Goal: Obtain resource: Obtain resource

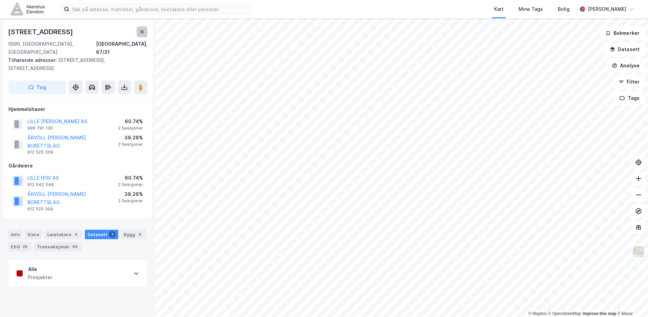
click at [142, 31] on icon at bounding box center [142, 31] width 4 height 3
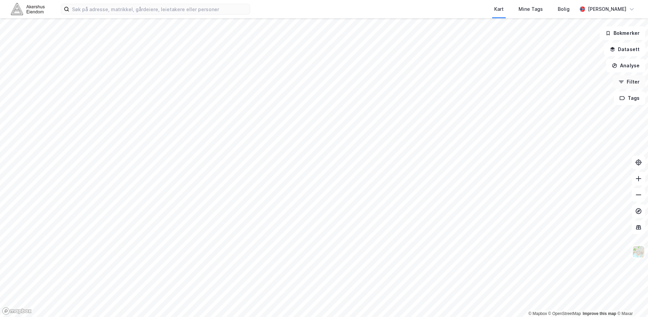
click at [629, 79] on button "Filter" at bounding box center [629, 82] width 32 height 14
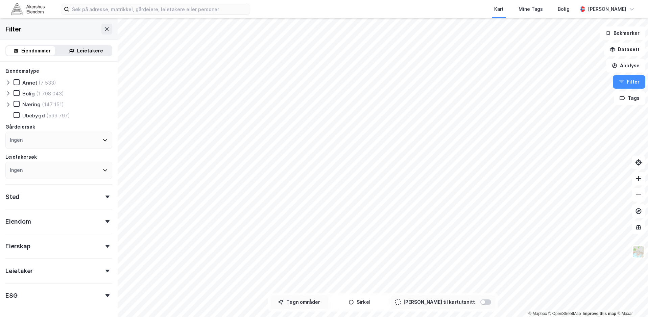
click at [313, 300] on button "Tegn områder" at bounding box center [299, 302] width 57 height 14
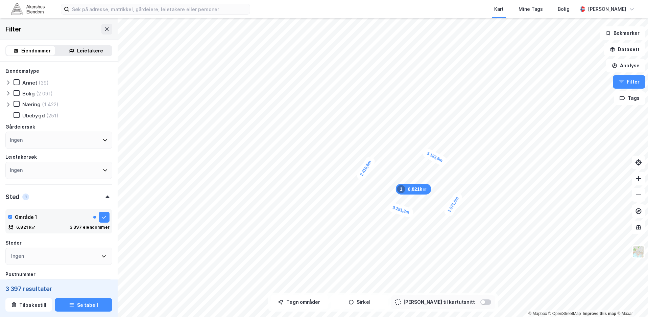
click at [10, 104] on icon at bounding box center [7, 104] width 5 height 5
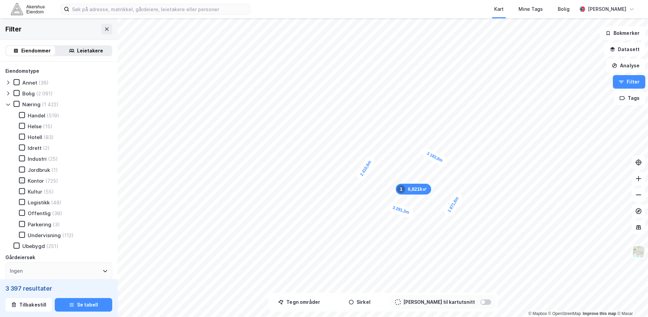
click at [21, 180] on icon at bounding box center [22, 180] width 5 height 5
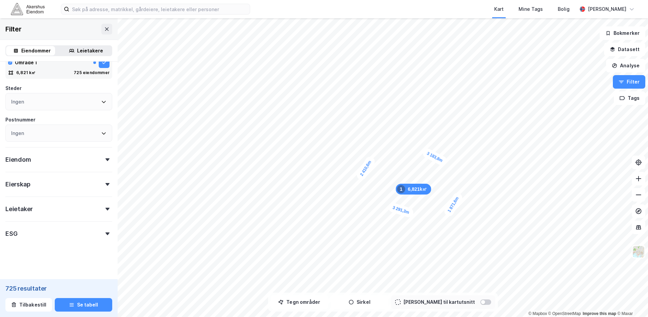
scroll to position [286, 0]
click at [103, 158] on div at bounding box center [107, 159] width 9 height 3
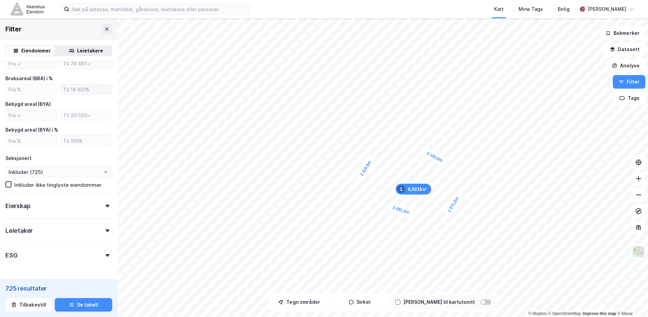
scroll to position [455, 0]
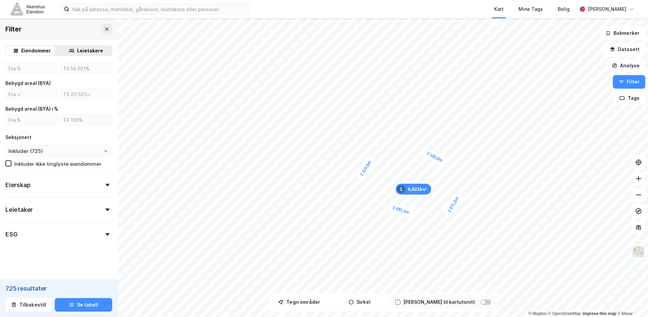
click at [96, 181] on div "Eierskap" at bounding box center [58, 181] width 107 height 19
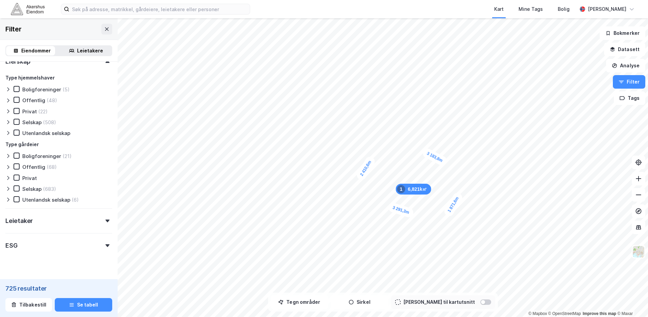
scroll to position [590, 0]
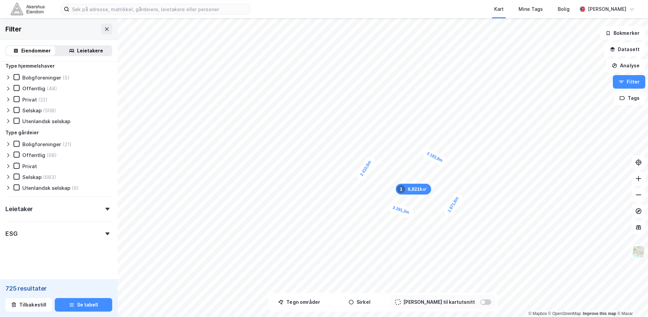
click at [9, 175] on icon at bounding box center [7, 176] width 5 height 5
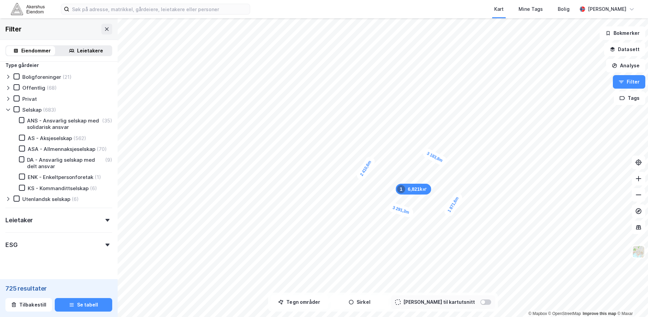
scroll to position [658, 0]
click at [9, 109] on icon at bounding box center [8, 109] width 4 height 2
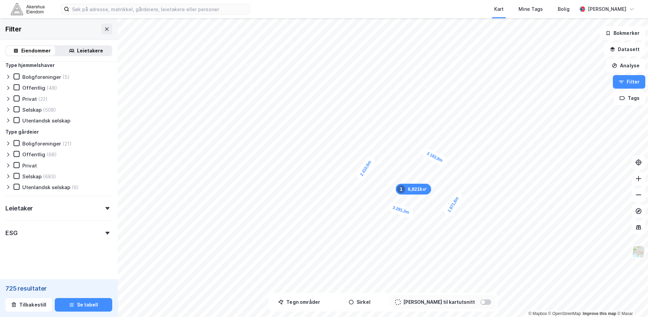
scroll to position [591, 0]
click at [18, 174] on icon at bounding box center [16, 175] width 5 height 5
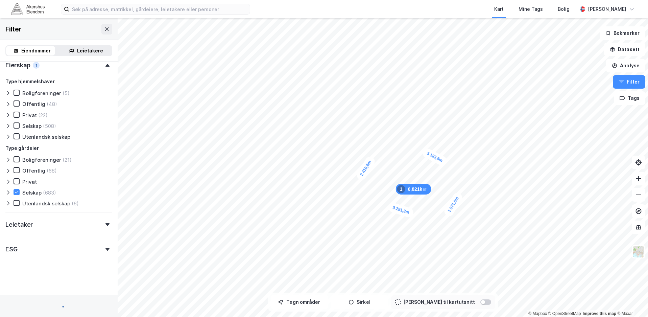
scroll to position [591, 0]
type input "Inkluder (600)"
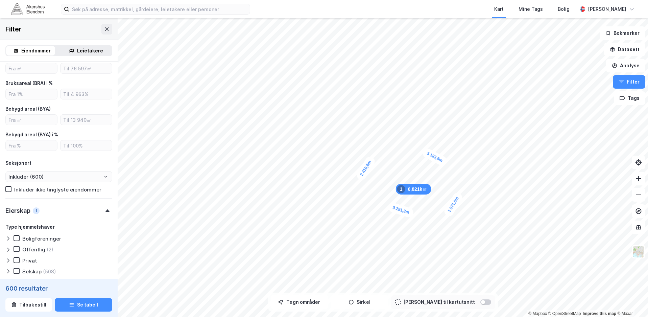
scroll to position [455, 0]
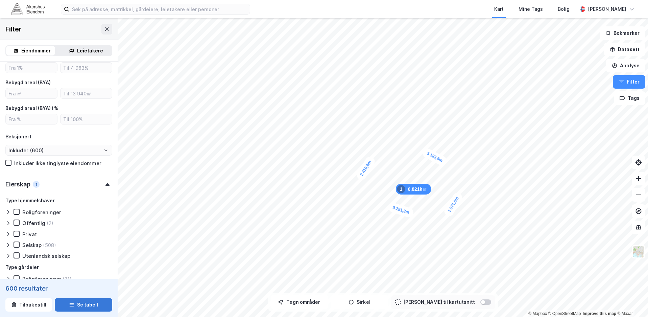
click at [79, 304] on button "Se tabell" at bounding box center [83, 305] width 57 height 14
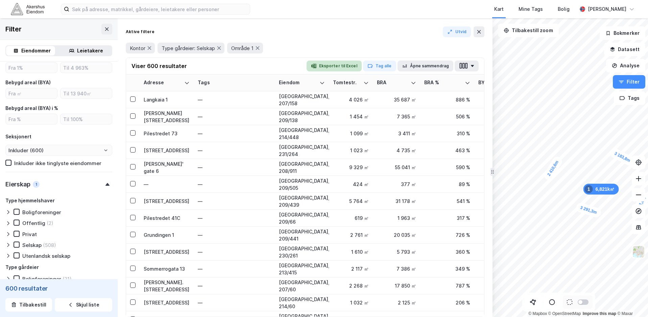
click at [336, 64] on button "Eksporter til Excel" at bounding box center [334, 66] width 55 height 11
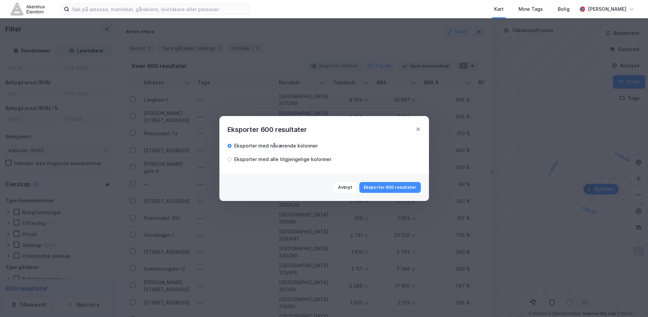
click at [267, 162] on div "Eksporter med alle tilgjengelige kolonner" at bounding box center [282, 159] width 97 height 8
click at [388, 186] on button "Eksporter 600 resultater" at bounding box center [389, 187] width 61 height 11
